Goal: Task Accomplishment & Management: Use online tool/utility

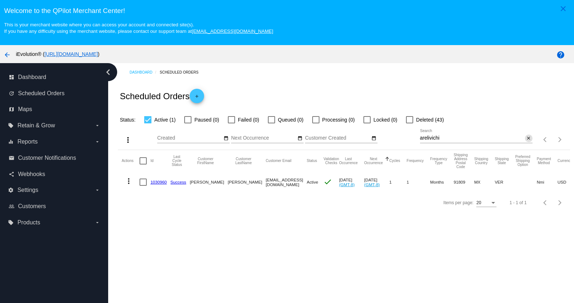
click at [525, 141] on button "close" at bounding box center [529, 139] width 8 height 8
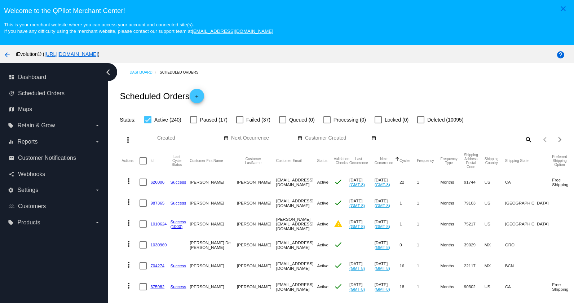
click at [524, 141] on mat-icon "search" at bounding box center [528, 139] width 9 height 11
click at [516, 141] on input "Search" at bounding box center [476, 138] width 113 height 6
paste input "[EMAIL_ADDRESS][DOMAIN_NAME]"
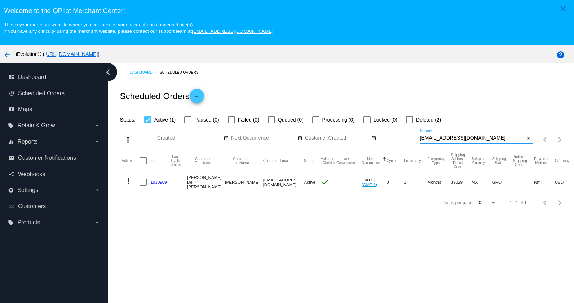
type input "[EMAIL_ADDRESS][DOMAIN_NAME]"
click at [130, 183] on mat-icon "more_vert" at bounding box center [128, 181] width 9 height 9
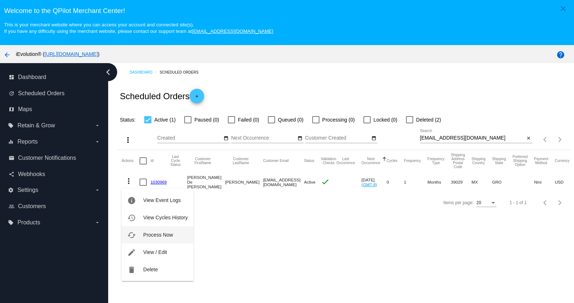
click at [162, 234] on span "Process Now" at bounding box center [158, 235] width 30 height 6
click at [162, 184] on link "1030969" at bounding box center [158, 182] width 16 height 5
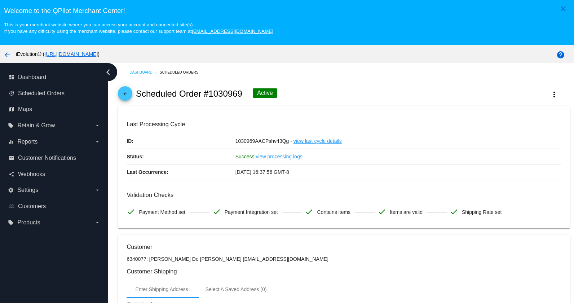
click at [126, 100] on mat-icon "arrow_back" at bounding box center [125, 95] width 9 height 9
